Goal: Transaction & Acquisition: Purchase product/service

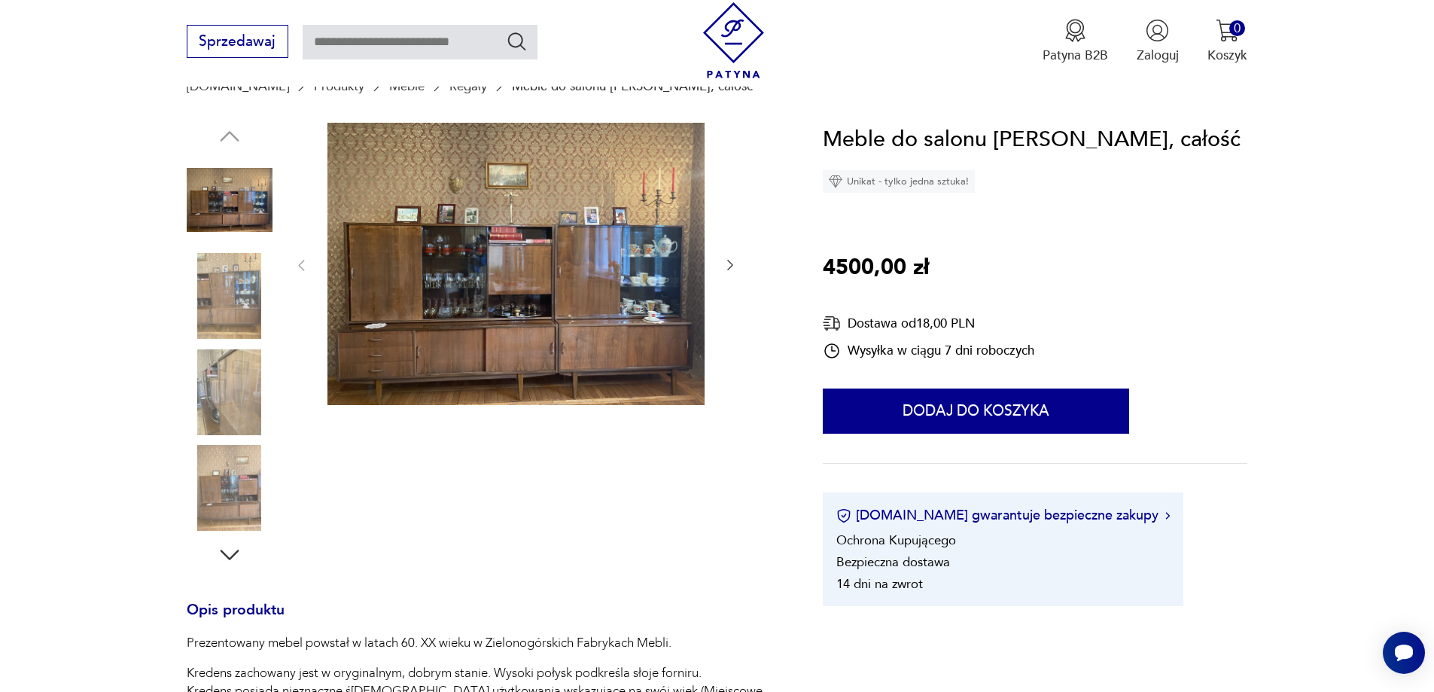
scroll to position [151, 0]
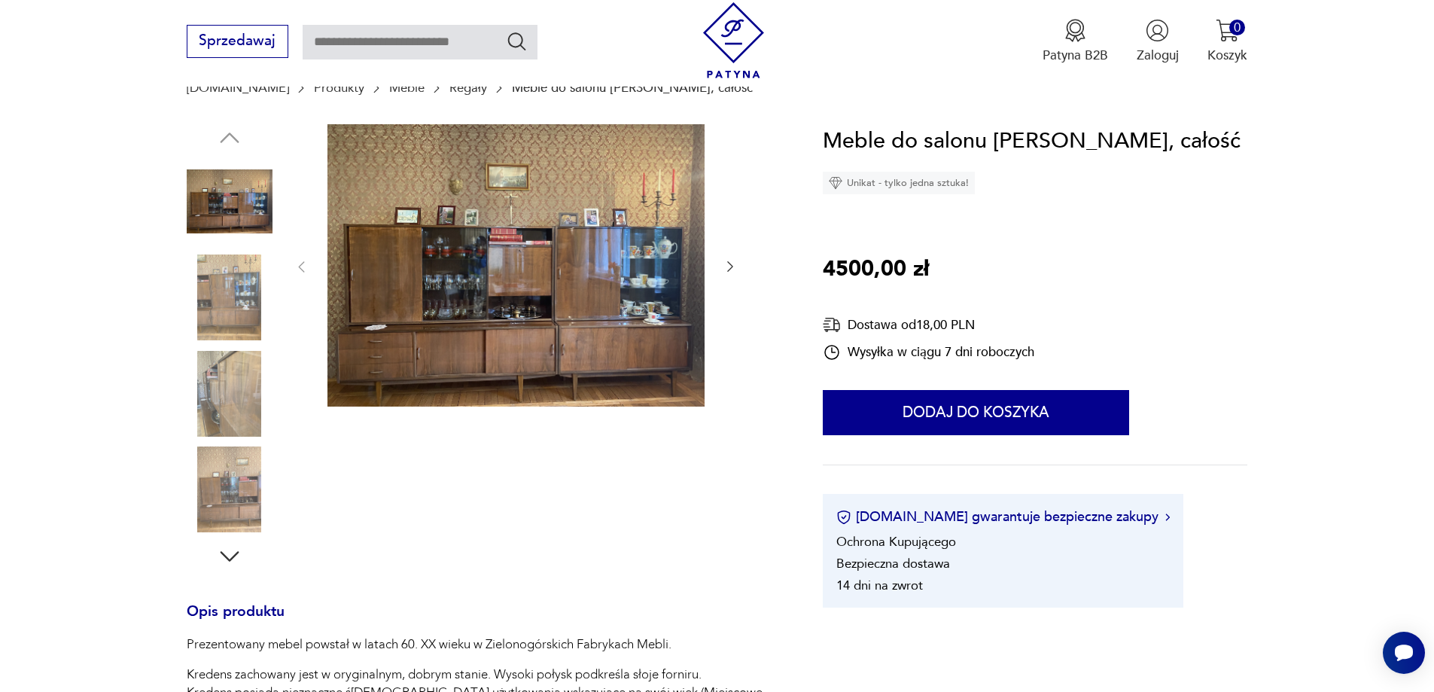
click at [230, 374] on img at bounding box center [230, 394] width 86 height 86
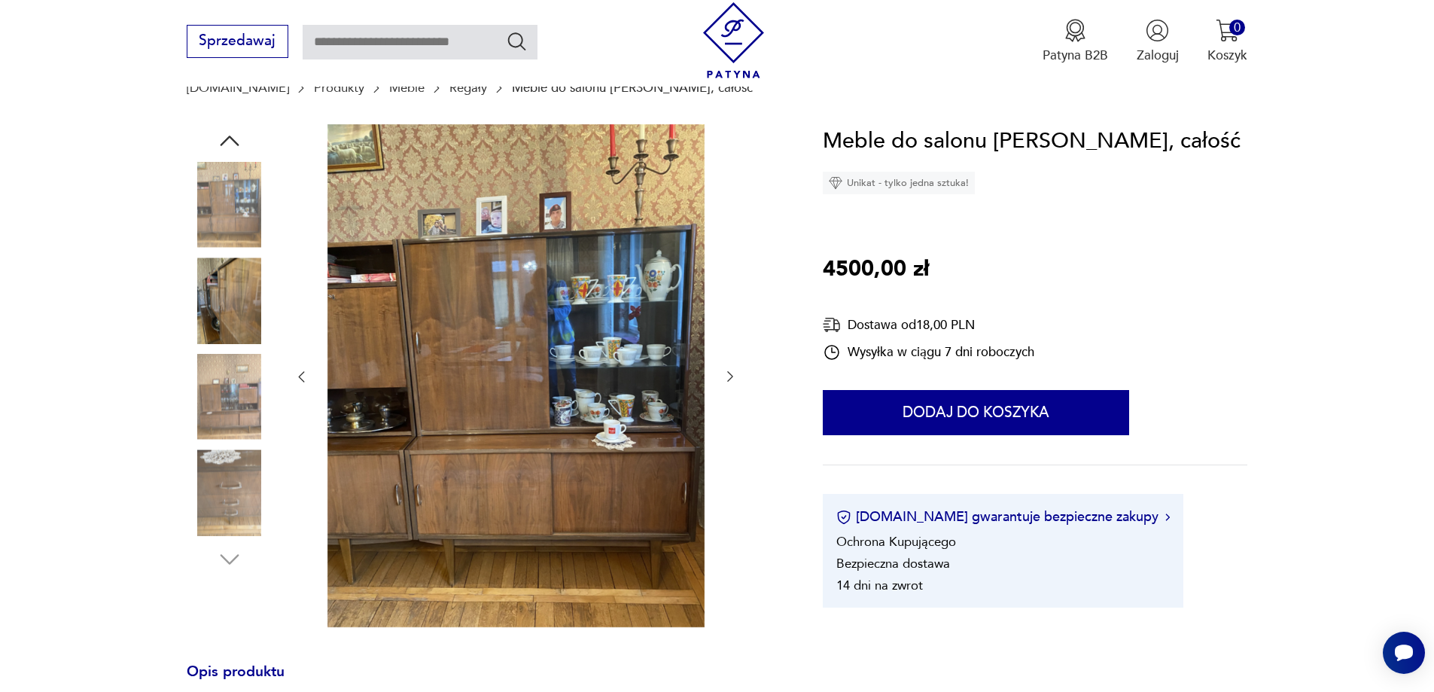
click at [730, 373] on icon "button" at bounding box center [730, 376] width 15 height 15
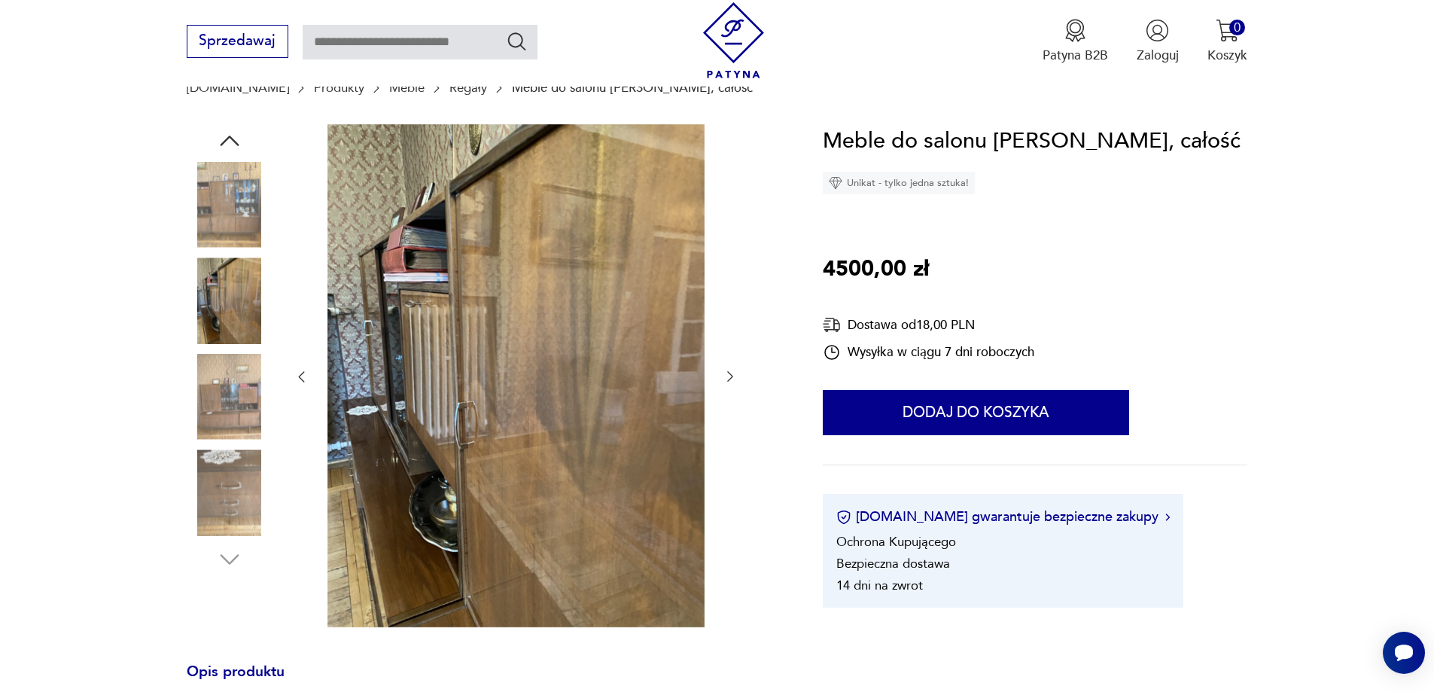
click at [730, 373] on icon "button" at bounding box center [730, 376] width 15 height 15
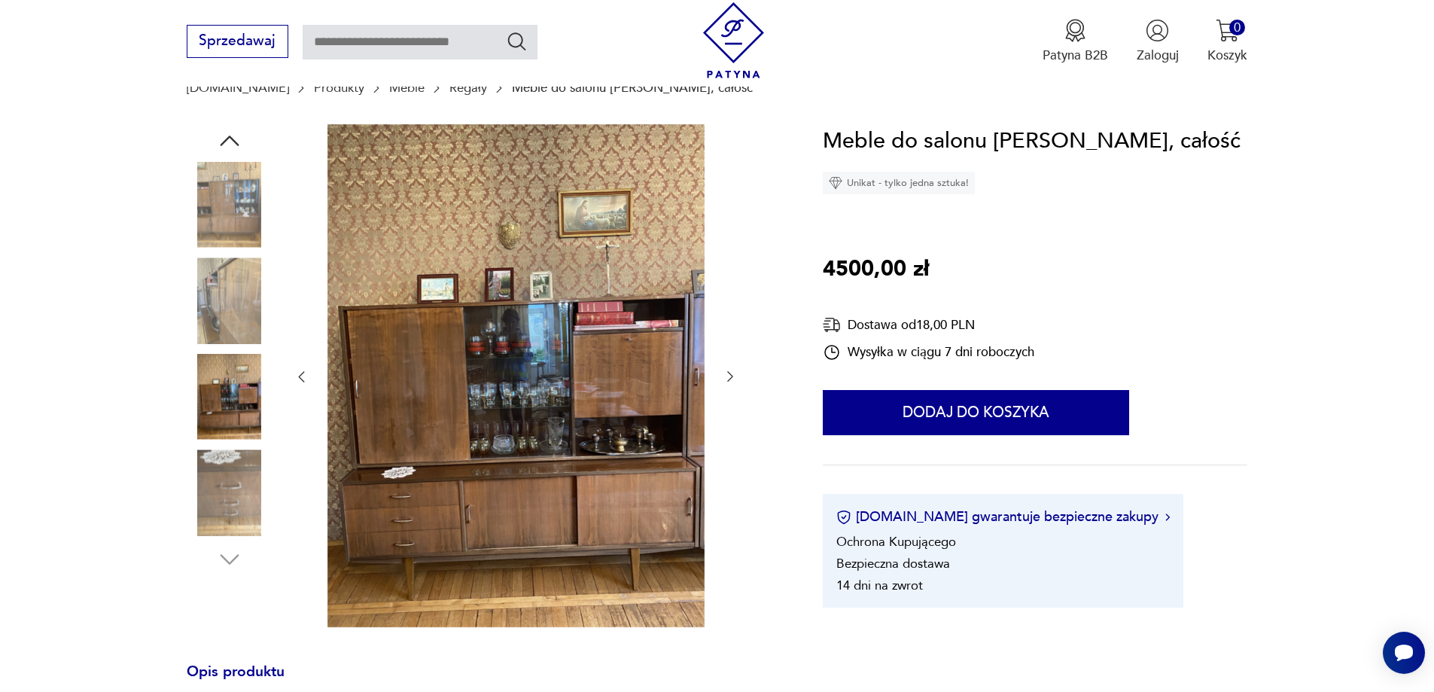
click at [730, 373] on icon "button" at bounding box center [730, 376] width 15 height 15
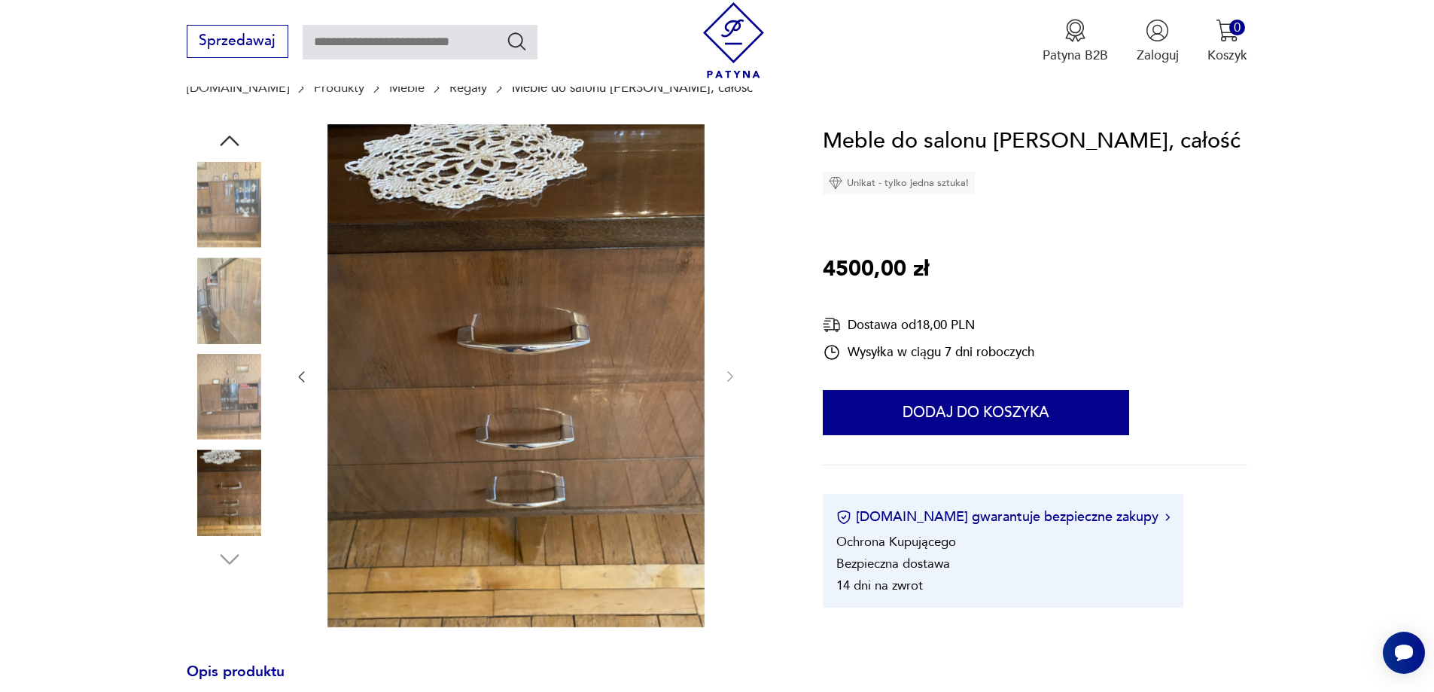
click at [302, 378] on icon "button" at bounding box center [301, 376] width 15 height 15
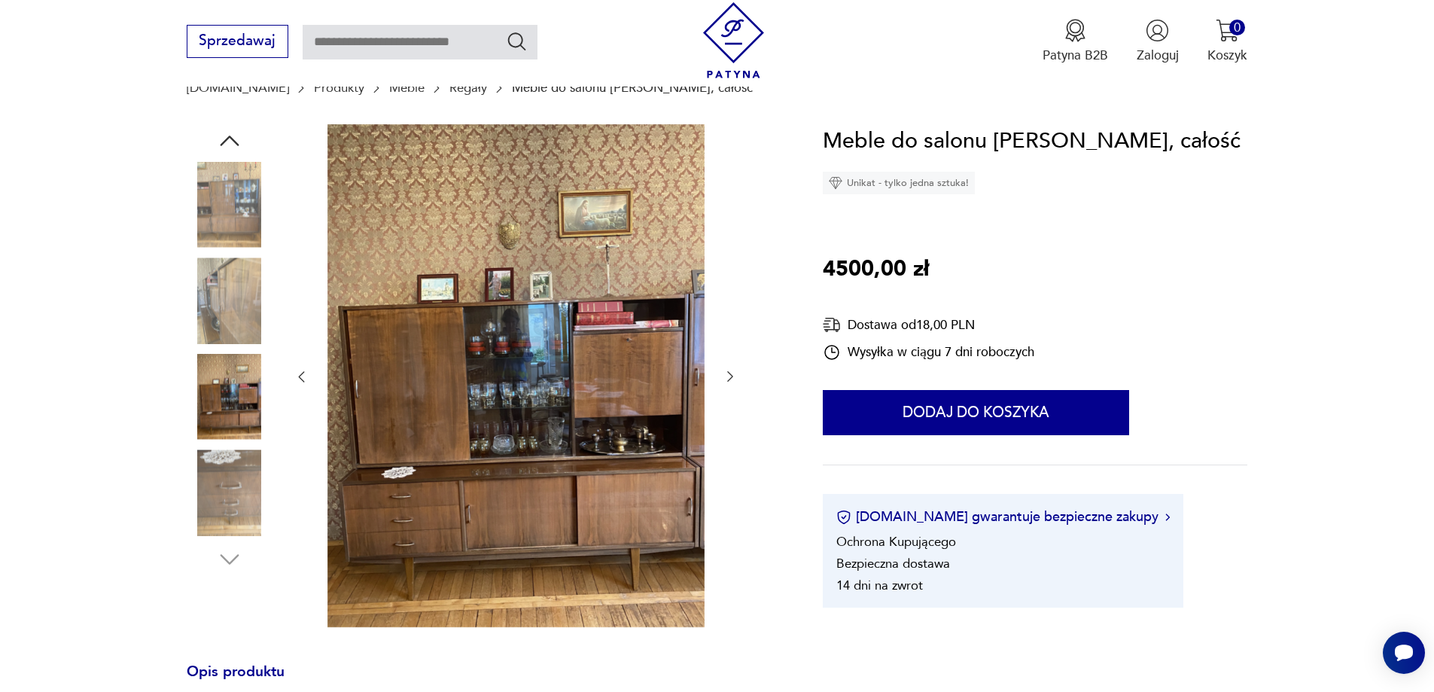
click at [302, 378] on icon "button" at bounding box center [301, 376] width 15 height 15
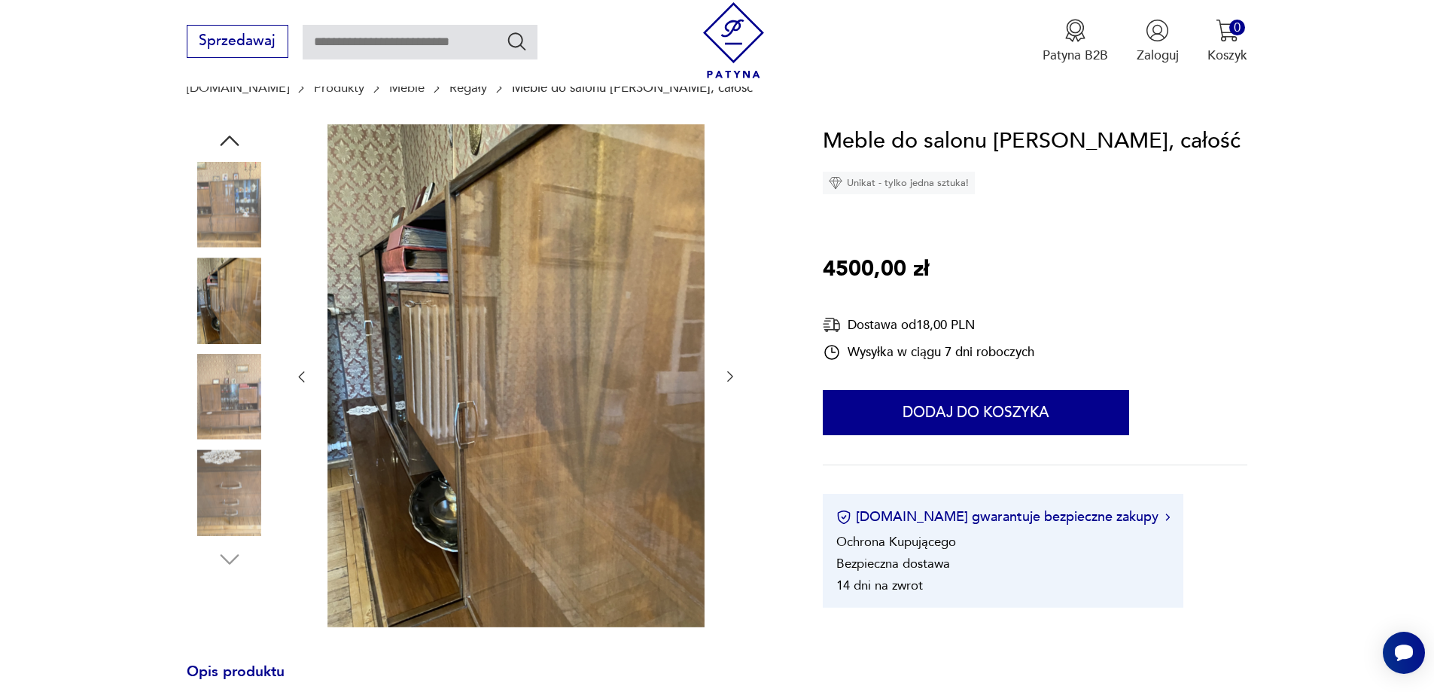
click at [303, 377] on icon "button" at bounding box center [301, 376] width 15 height 15
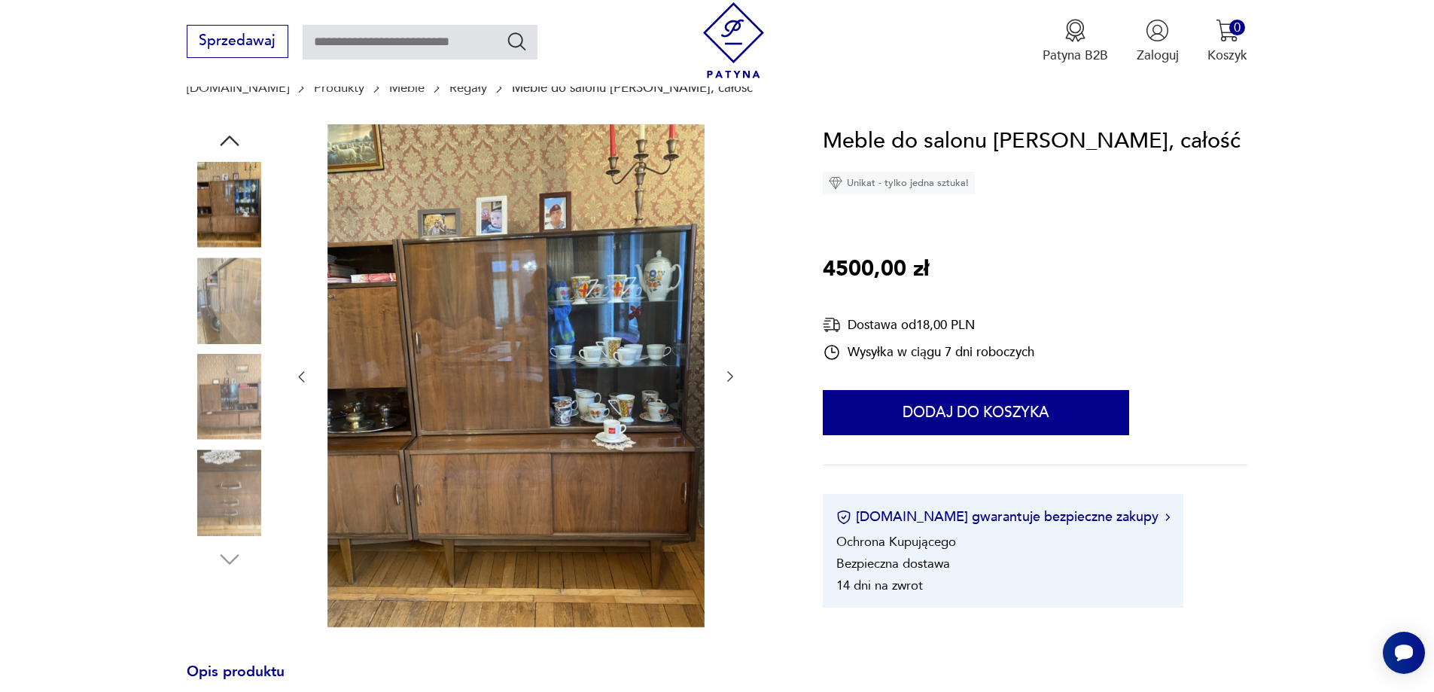
click at [303, 377] on icon "button" at bounding box center [301, 376] width 15 height 15
